Goal: Navigation & Orientation: Find specific page/section

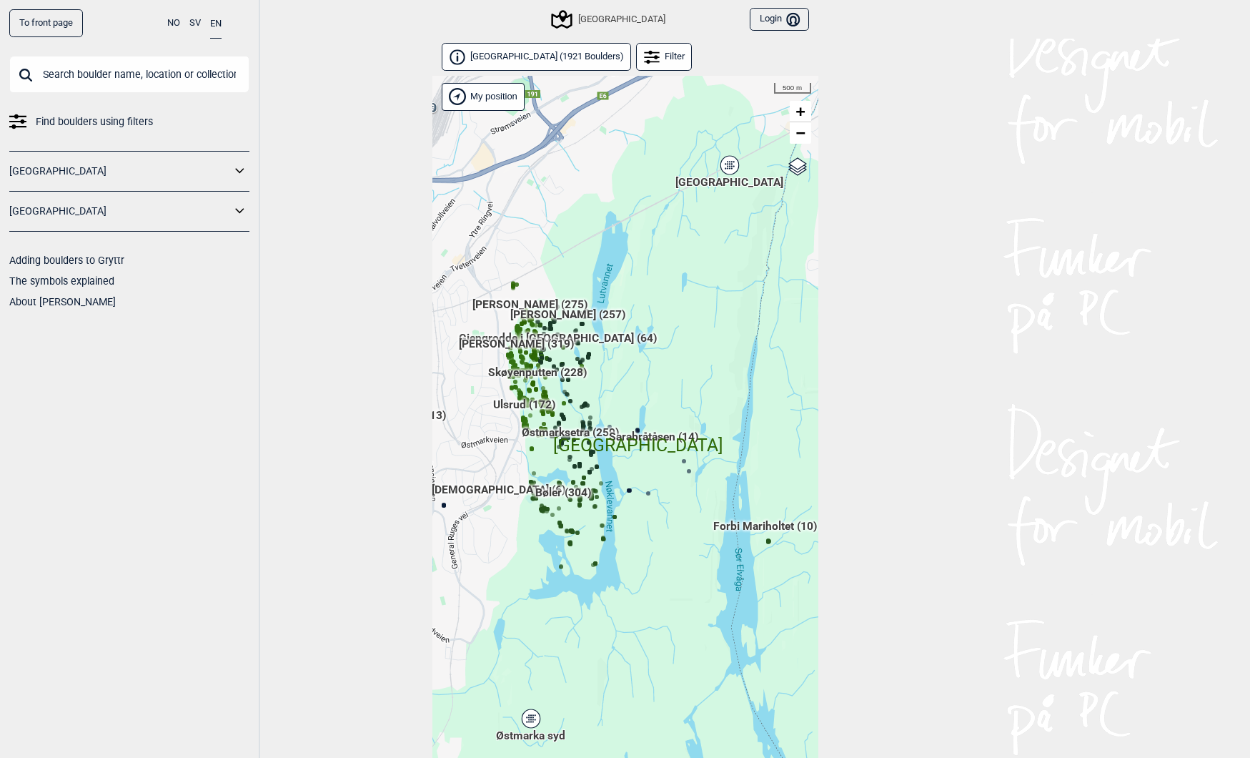
click at [226, 212] on link "[GEOGRAPHIC_DATA]" at bounding box center [120, 211] width 222 height 21
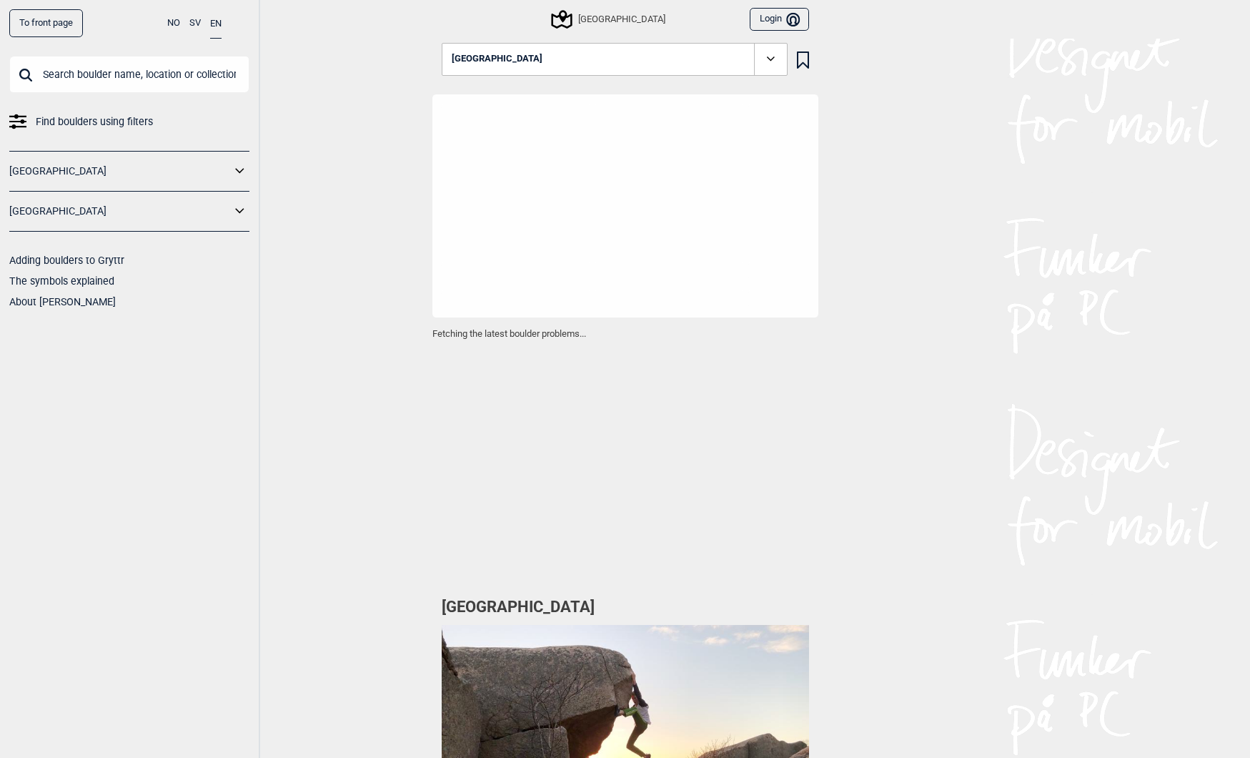
click at [245, 212] on icon at bounding box center [240, 211] width 19 height 21
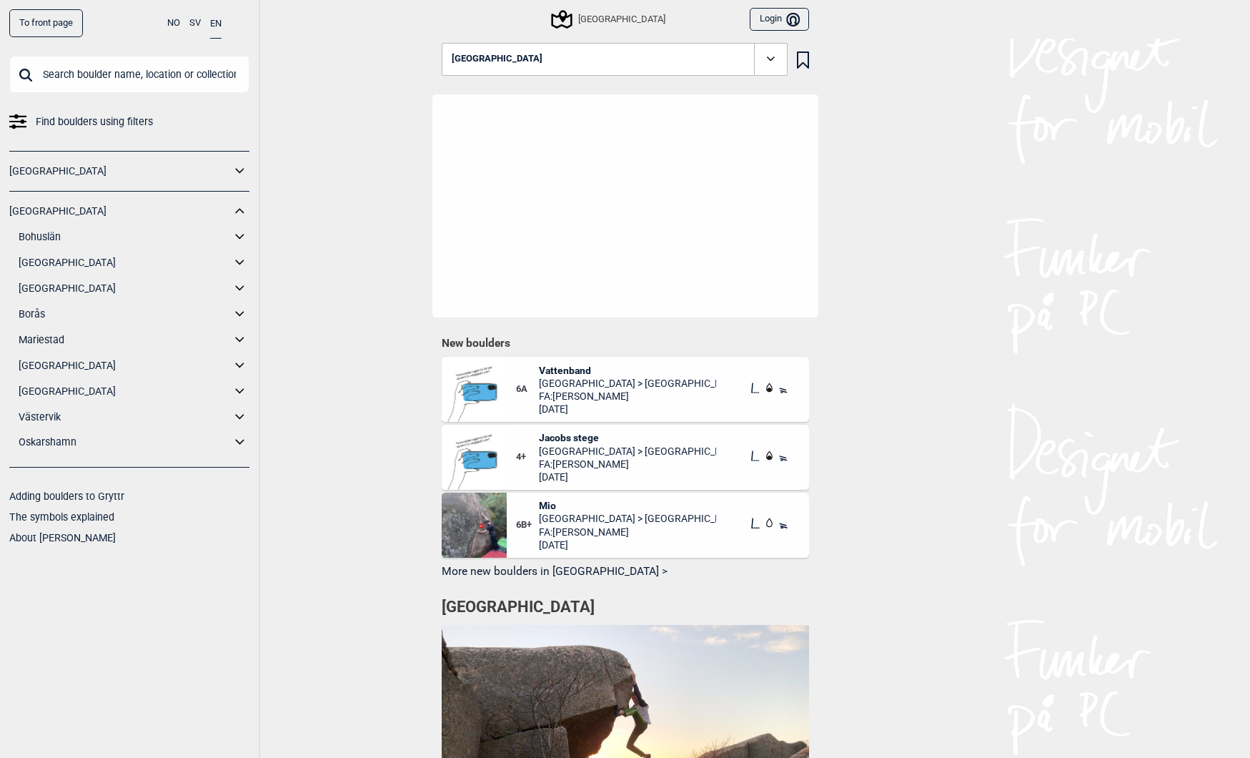
click at [240, 390] on icon at bounding box center [240, 391] width 19 height 21
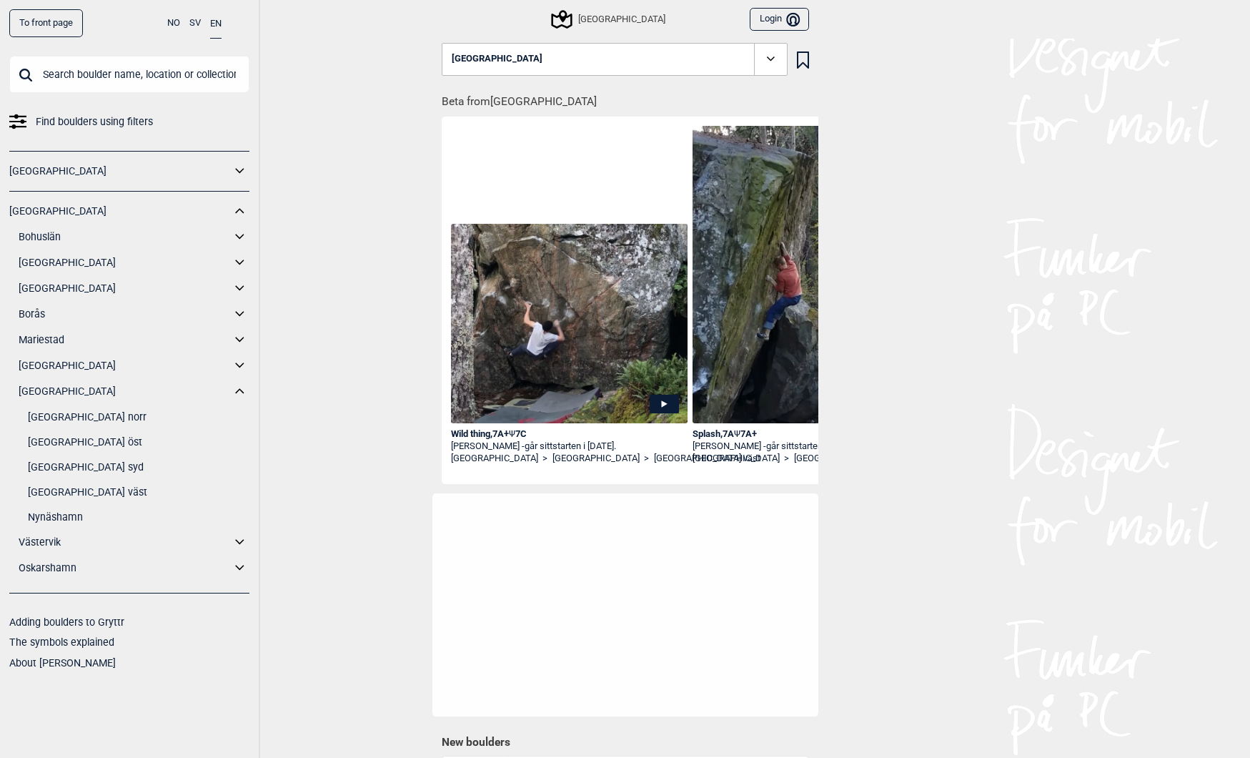
click at [66, 492] on link "[GEOGRAPHIC_DATA] väst" at bounding box center [139, 492] width 222 height 21
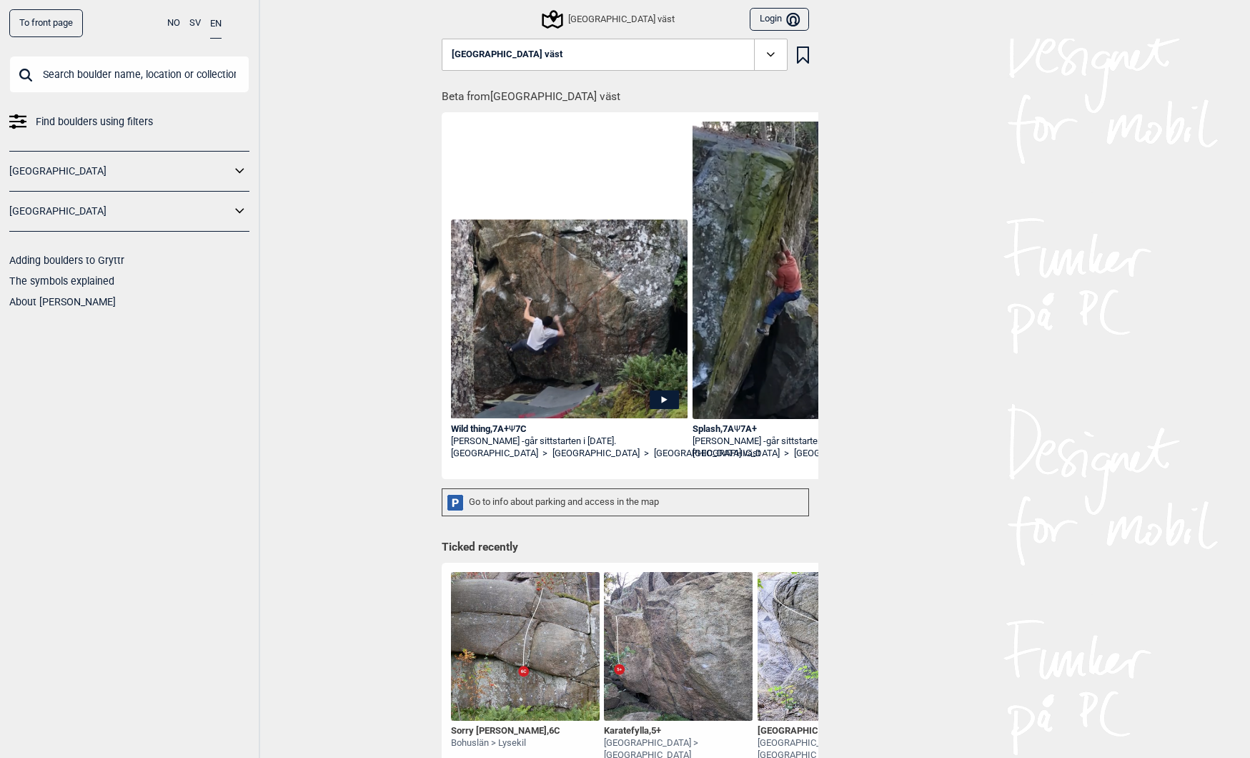
click at [606, 11] on div "[GEOGRAPHIC_DATA] väst" at bounding box center [609, 19] width 131 height 17
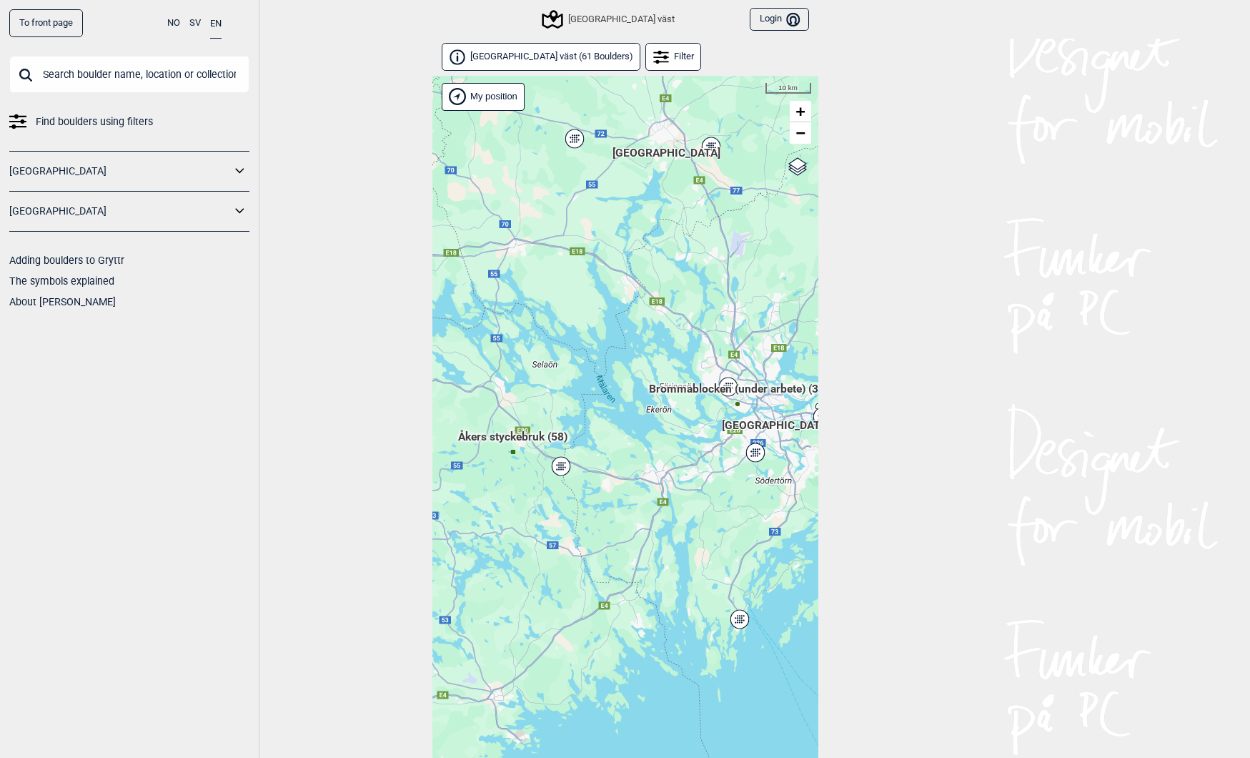
click at [240, 212] on icon at bounding box center [240, 211] width 19 height 21
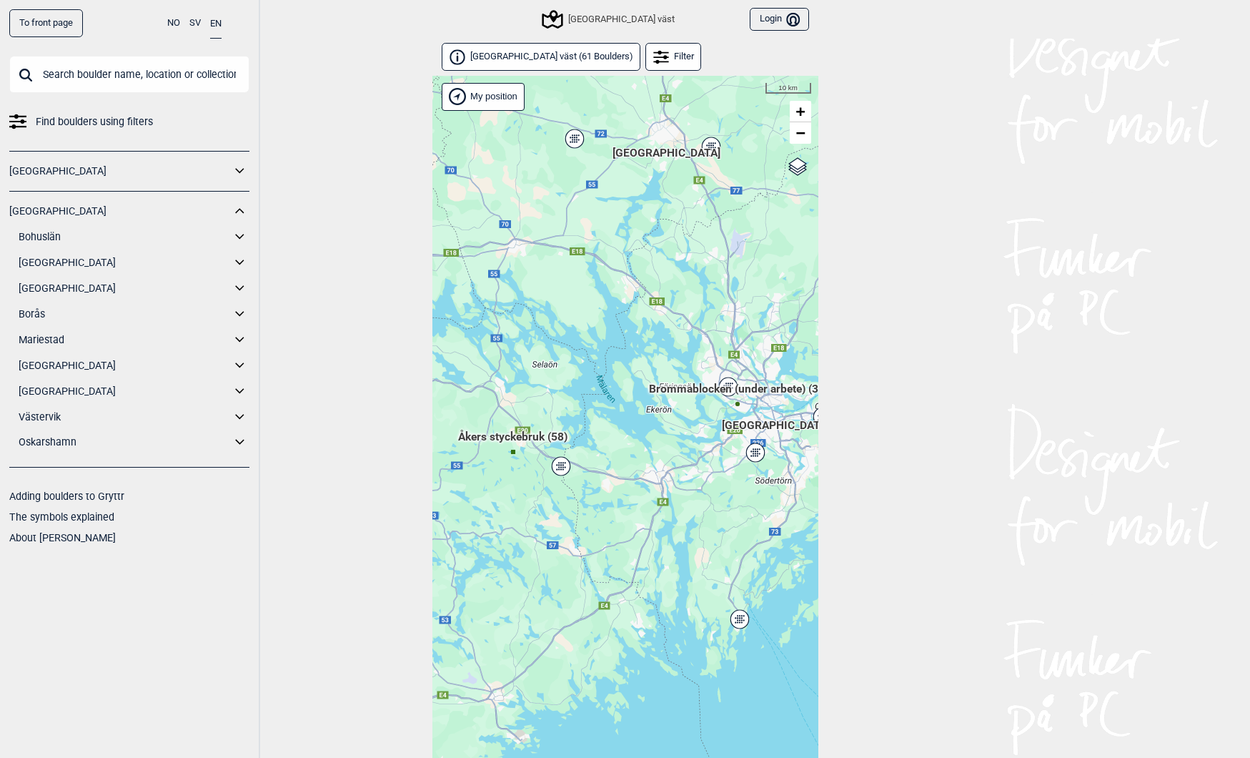
click at [240, 389] on icon at bounding box center [240, 391] width 19 height 21
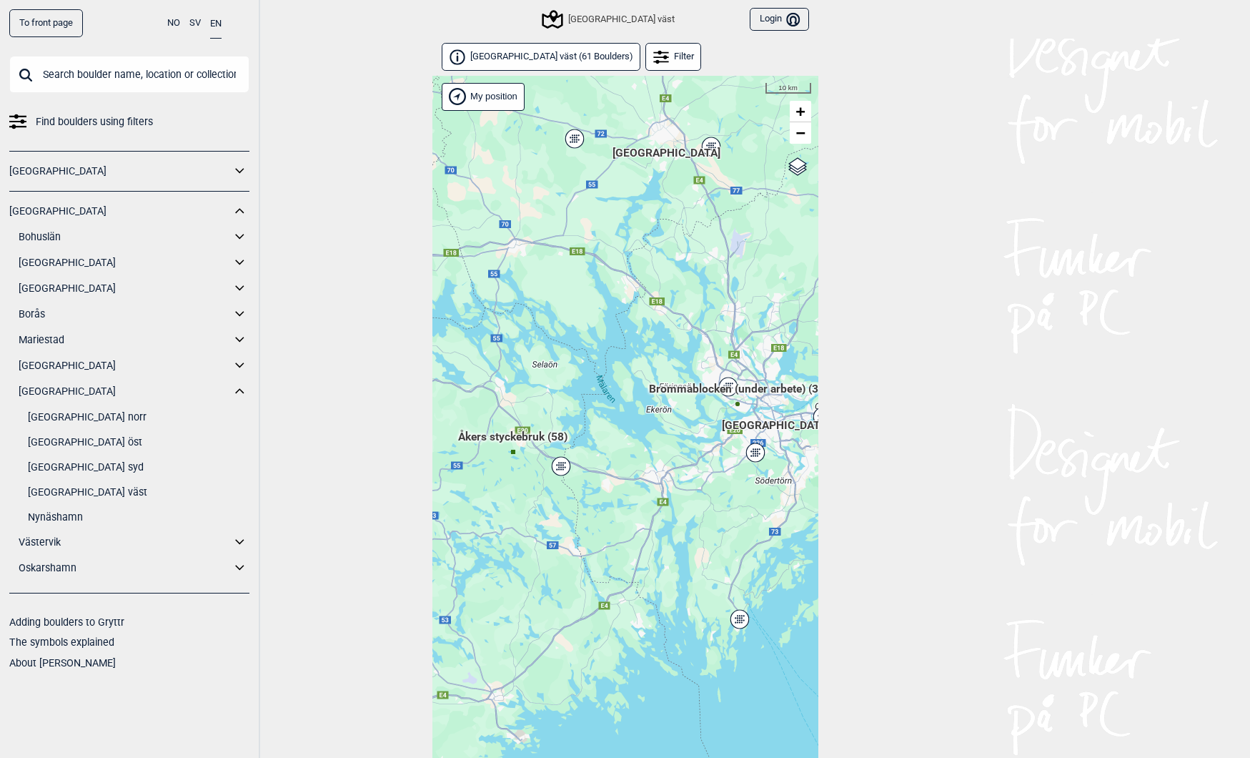
click at [64, 468] on link "[GEOGRAPHIC_DATA] syd" at bounding box center [139, 467] width 222 height 21
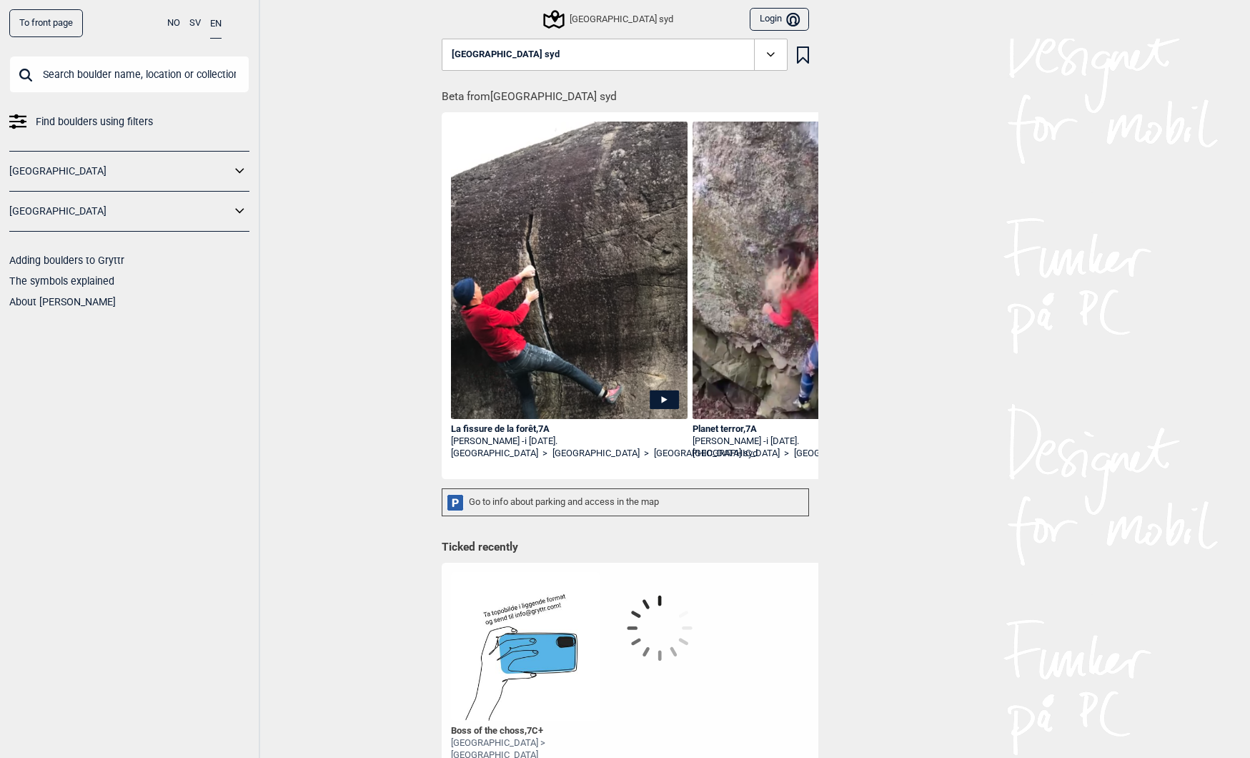
click at [498, 52] on span "[GEOGRAPHIC_DATA] syd" at bounding box center [506, 54] width 108 height 11
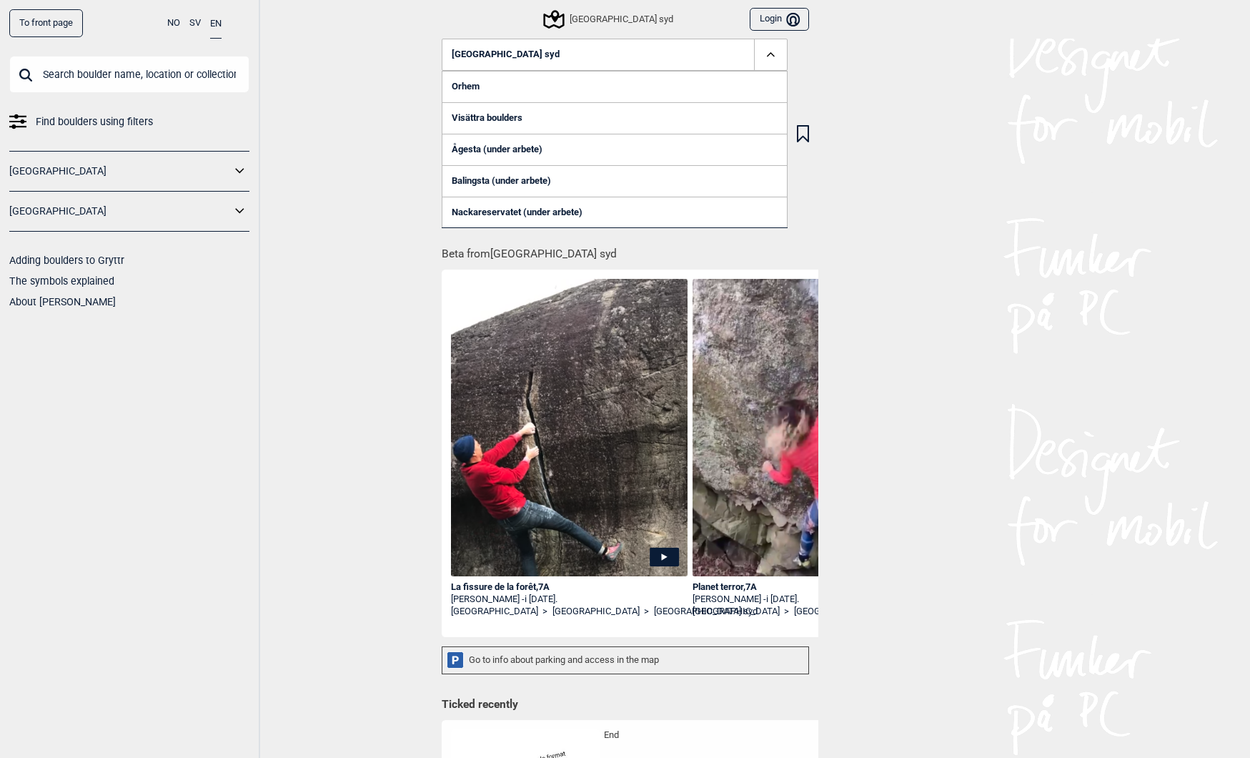
click at [581, 41] on button "[GEOGRAPHIC_DATA] syd" at bounding box center [615, 55] width 346 height 33
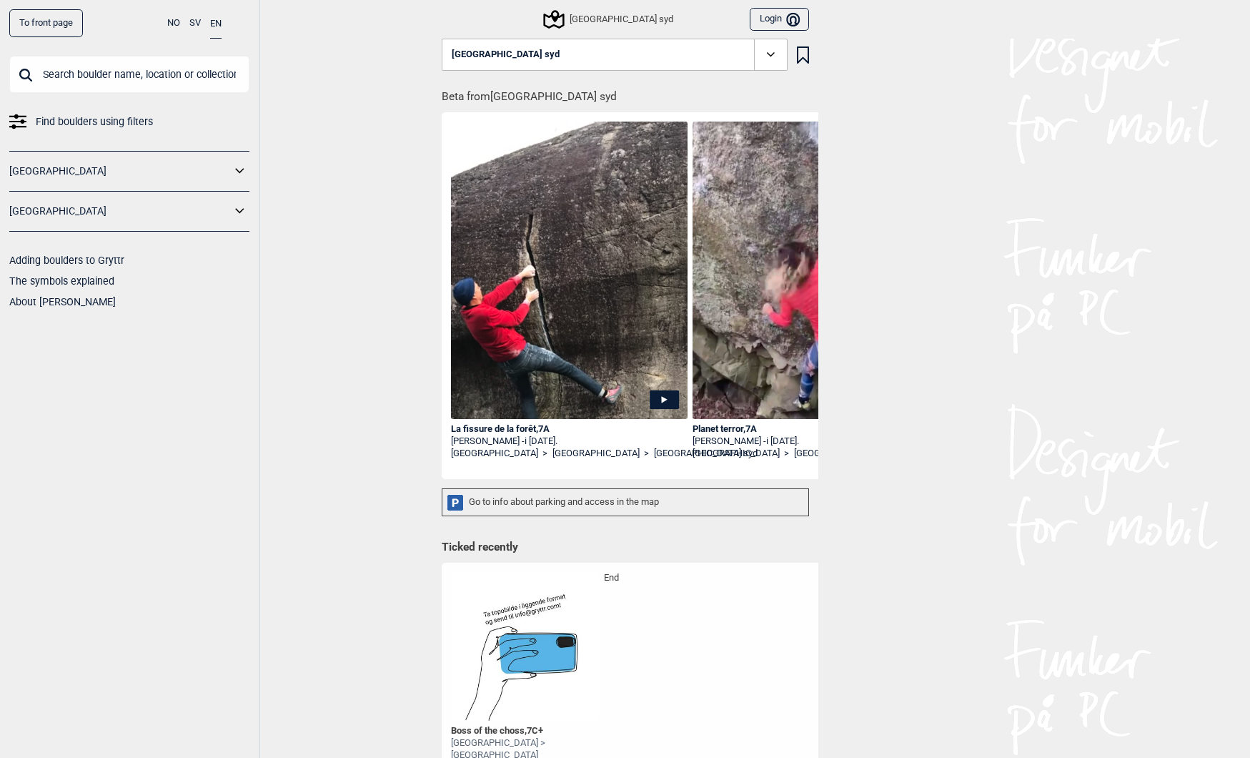
click at [578, 4] on div "[GEOGRAPHIC_DATA] syd Login Bruker" at bounding box center [626, 19] width 386 height 39
click at [568, 21] on icon at bounding box center [554, 19] width 27 height 27
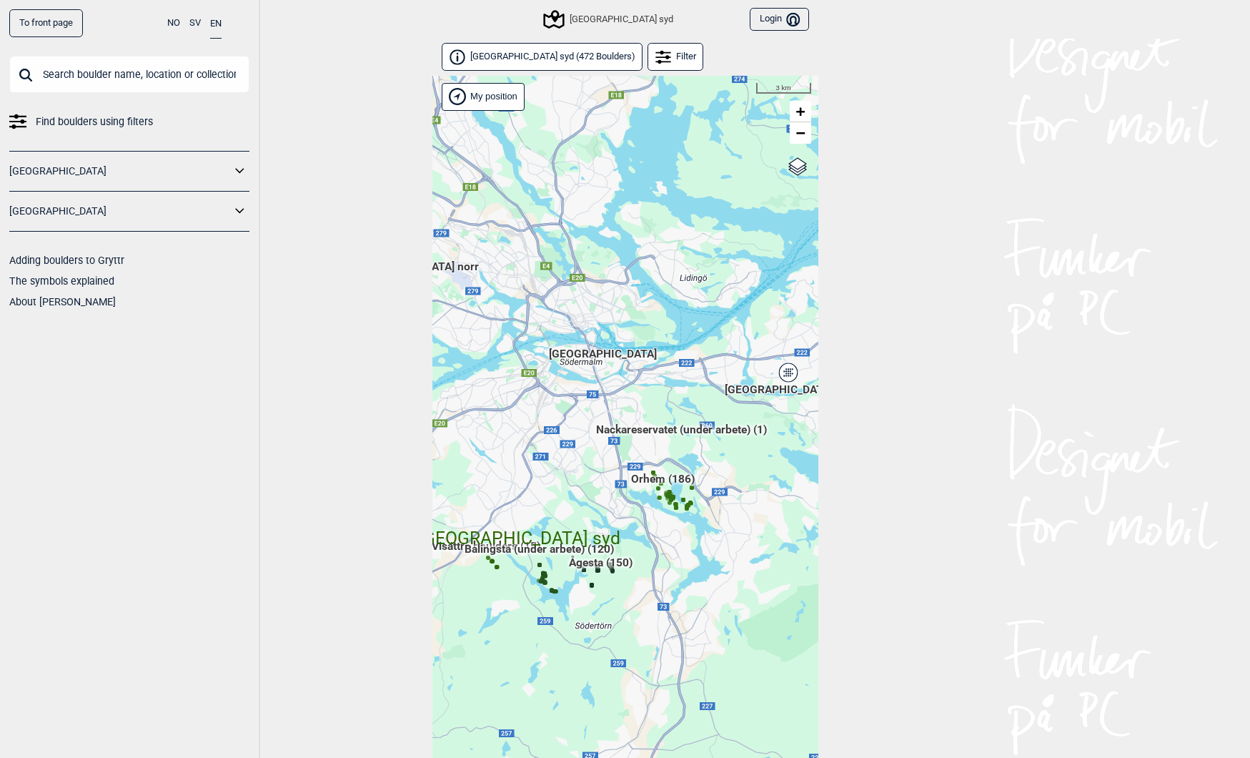
drag, startPoint x: 596, startPoint y: 394, endPoint x: 651, endPoint y: 420, distance: 60.8
click at [651, 420] on div "Hallingdal Gol [PERSON_NAME] Kolomoen [GEOGRAPHIC_DATA] [GEOGRAPHIC_DATA] [GEOG…" at bounding box center [626, 435] width 386 height 719
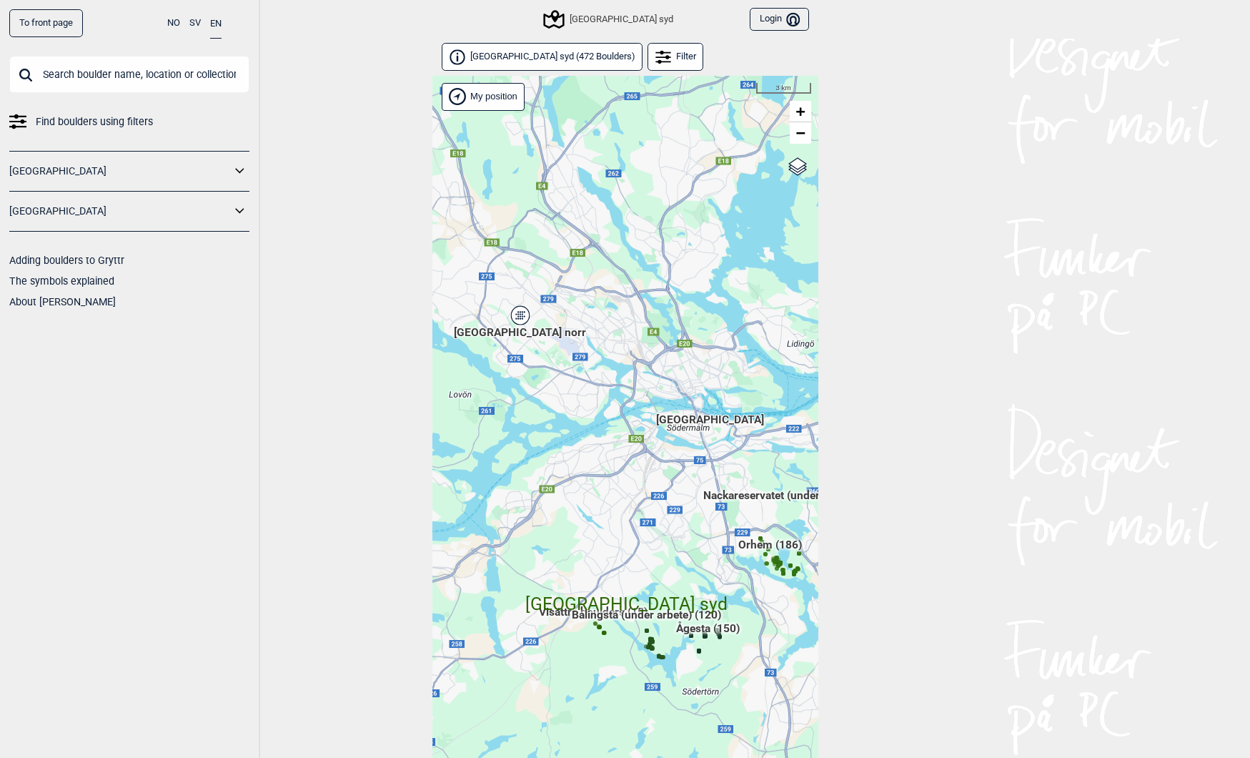
drag, startPoint x: 549, startPoint y: 345, endPoint x: 658, endPoint y: 410, distance: 127.0
click at [658, 411] on div "Hallingdal Gol [PERSON_NAME] Kolomoen [GEOGRAPHIC_DATA] [GEOGRAPHIC_DATA] [GEOG…" at bounding box center [626, 435] width 386 height 719
click at [519, 315] on div "[GEOGRAPHIC_DATA] norr" at bounding box center [522, 316] width 9 height 9
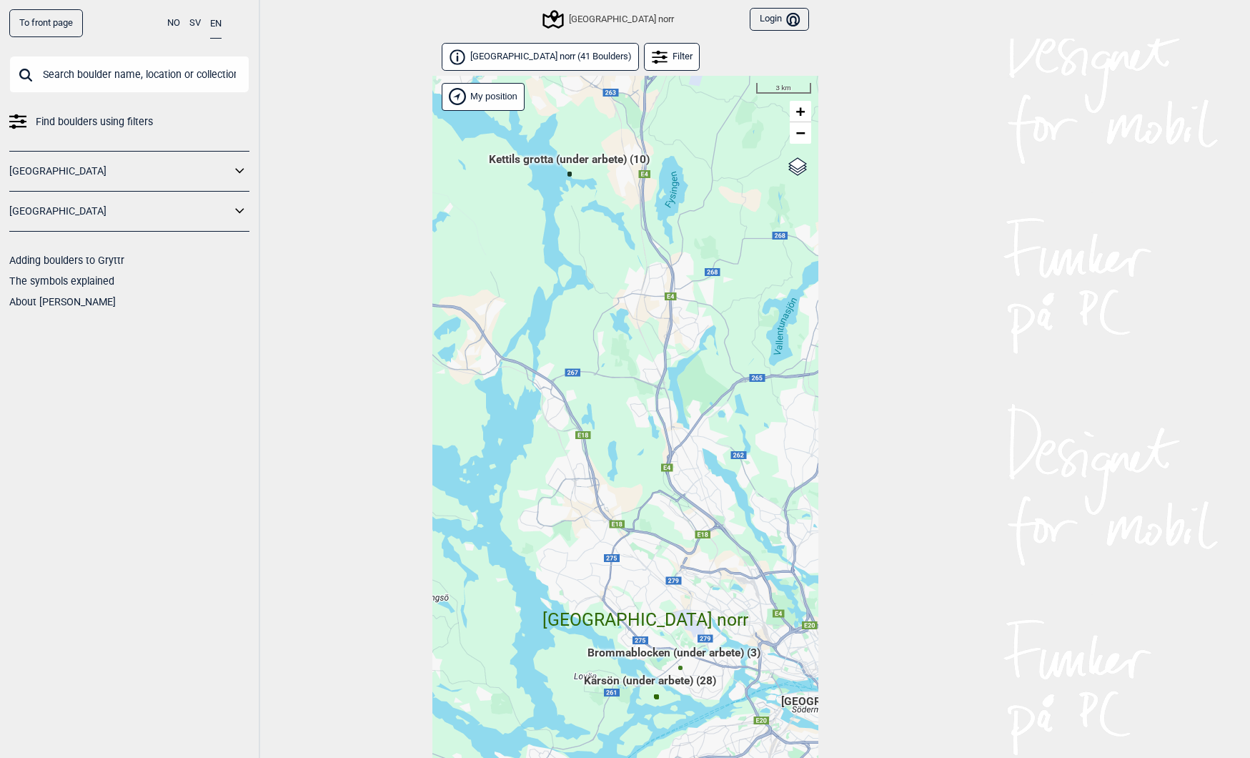
click at [674, 653] on span "Brommablocken (under arbete) (3)" at bounding box center [674, 658] width 173 height 27
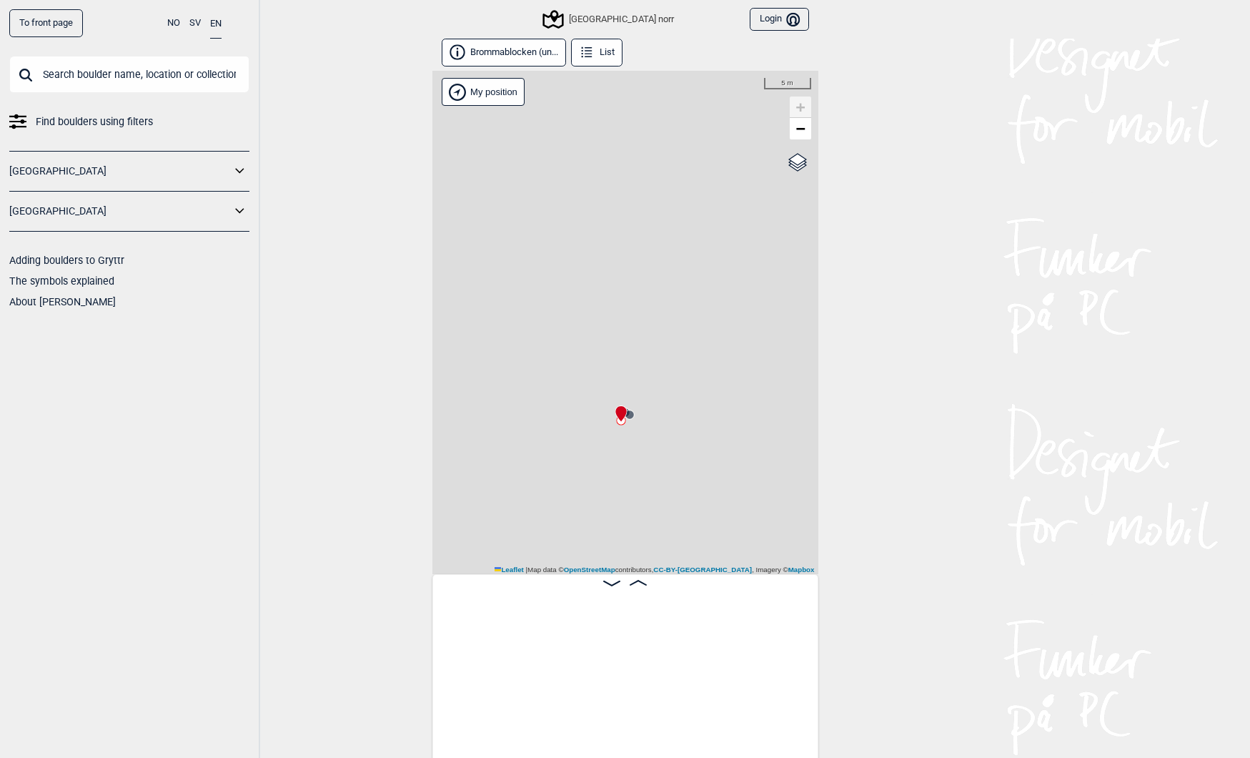
scroll to position [0, 112]
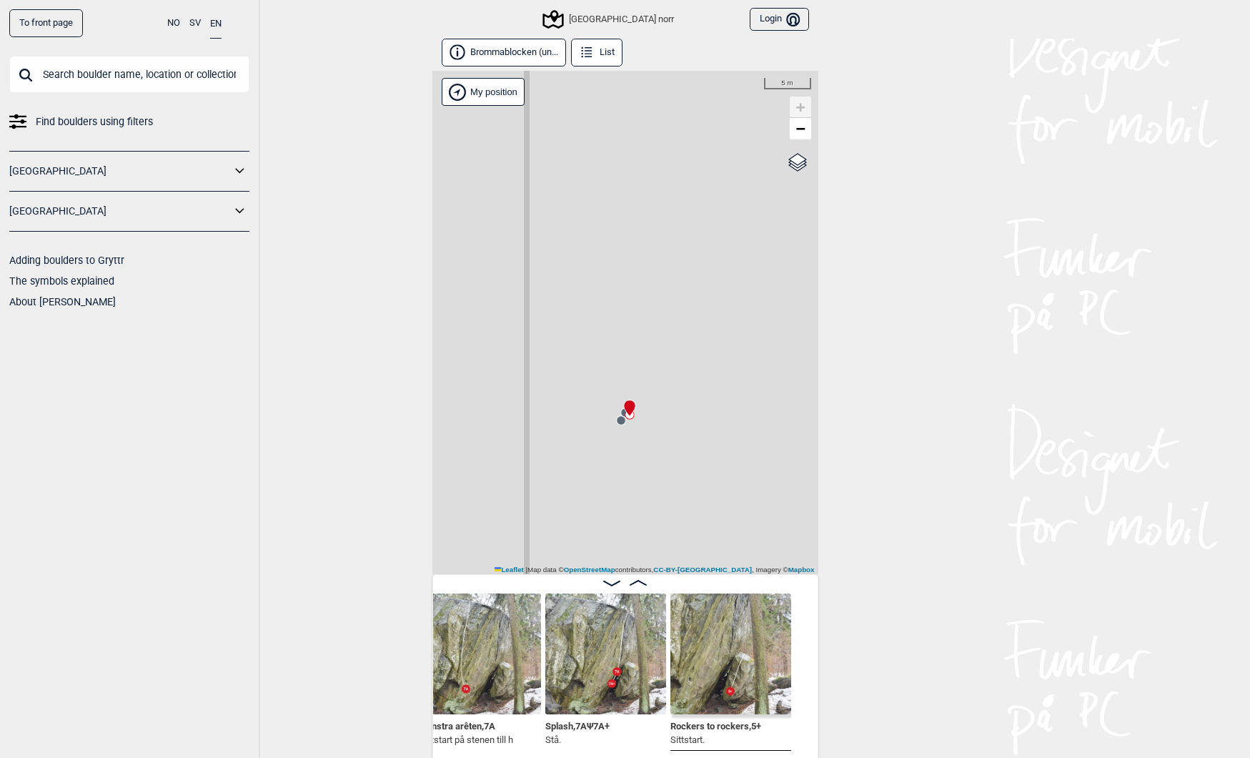
scroll to position [0, 229]
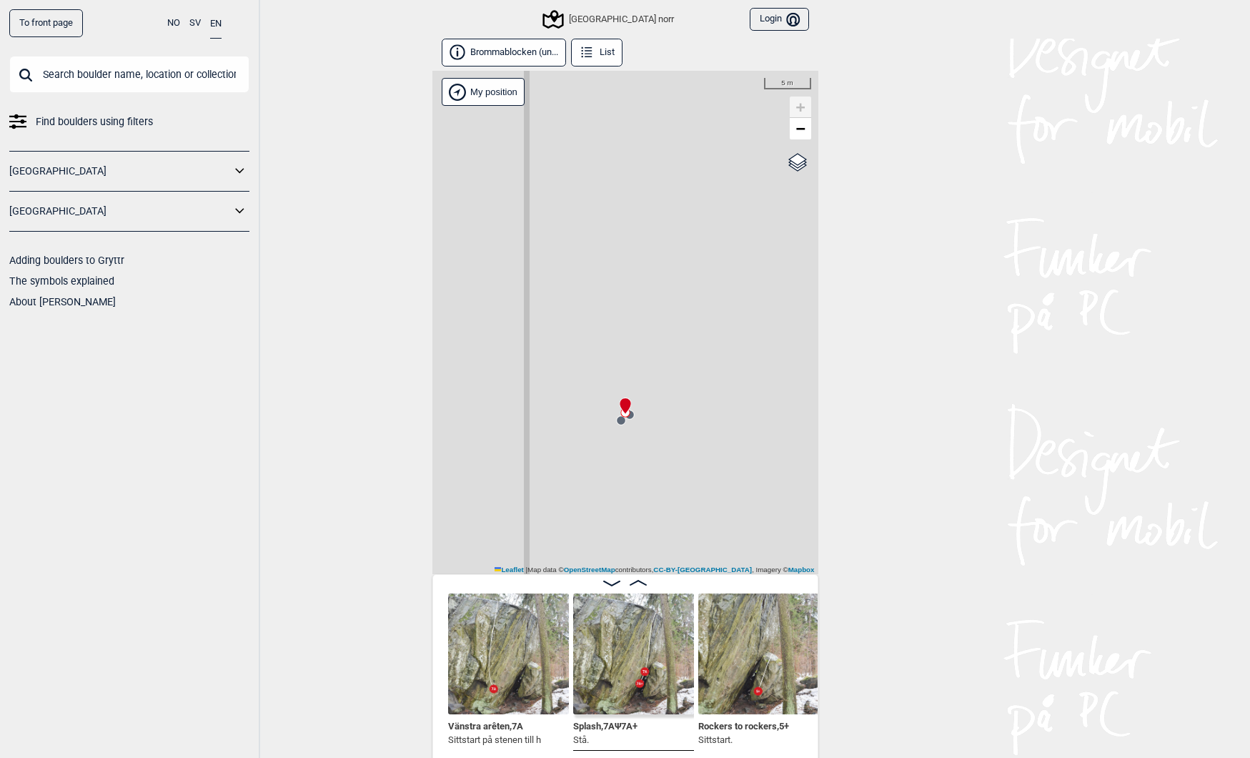
click at [490, 53] on button "Brommablocken (un..." at bounding box center [504, 53] width 125 height 28
